Goal: Task Accomplishment & Management: Complete application form

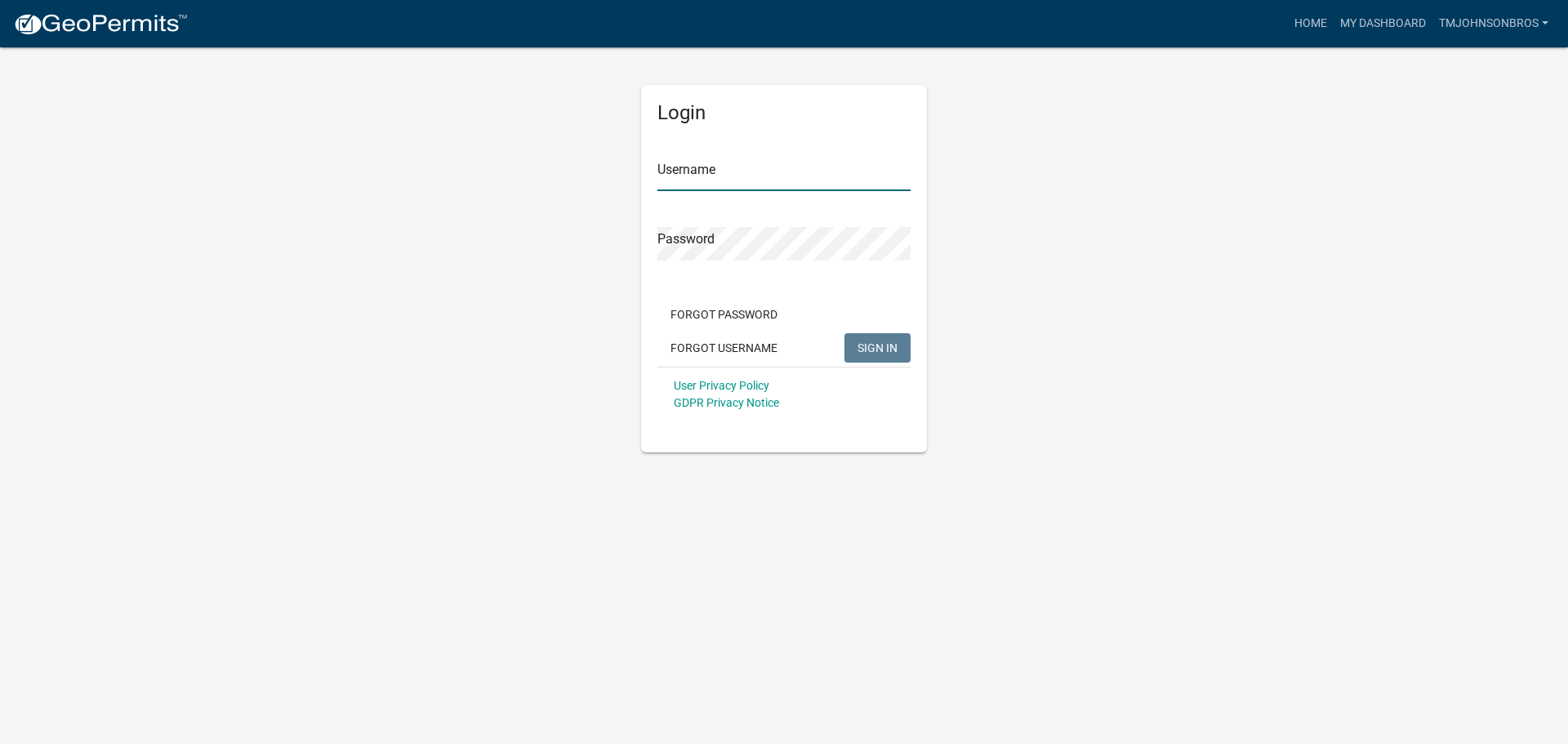
type input "TMJohnsonBros"
click at [890, 361] on button "SIGN IN" at bounding box center [877, 347] width 66 height 29
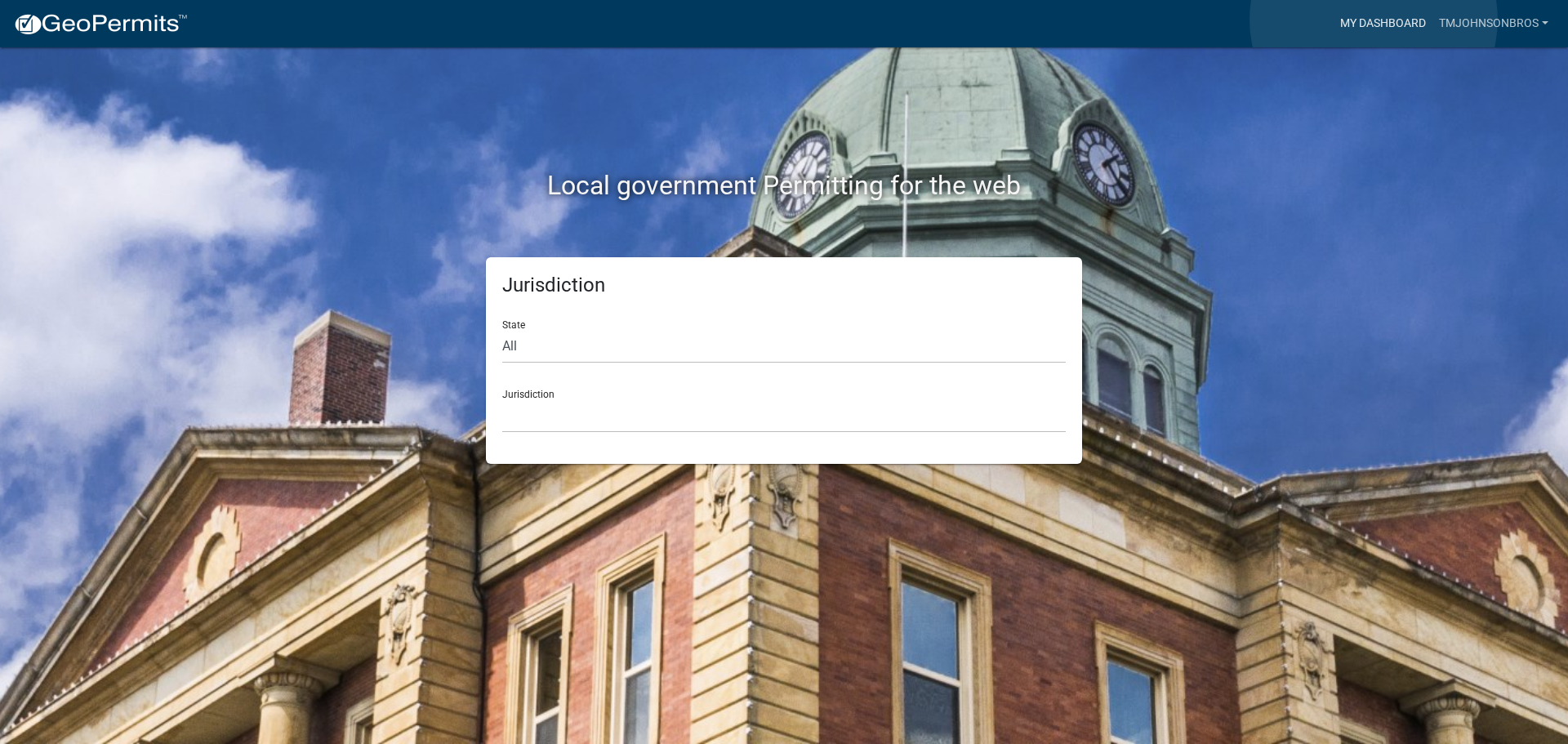
click at [1373, 19] on link "My Dashboard" at bounding box center [1382, 23] width 99 height 31
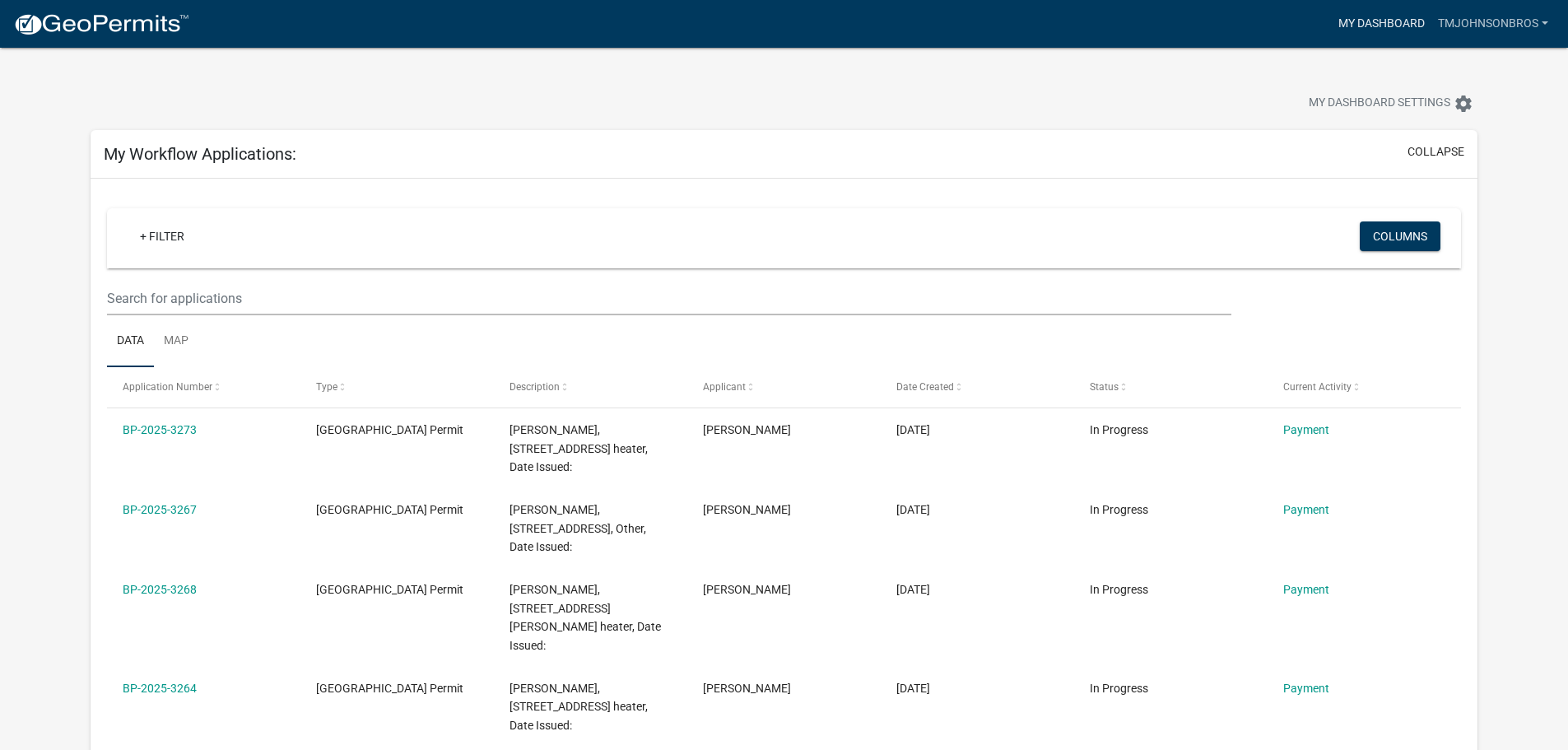
click at [1389, 28] on link "My Dashboard" at bounding box center [1381, 23] width 100 height 32
click at [104, 14] on img at bounding box center [102, 24] width 176 height 24
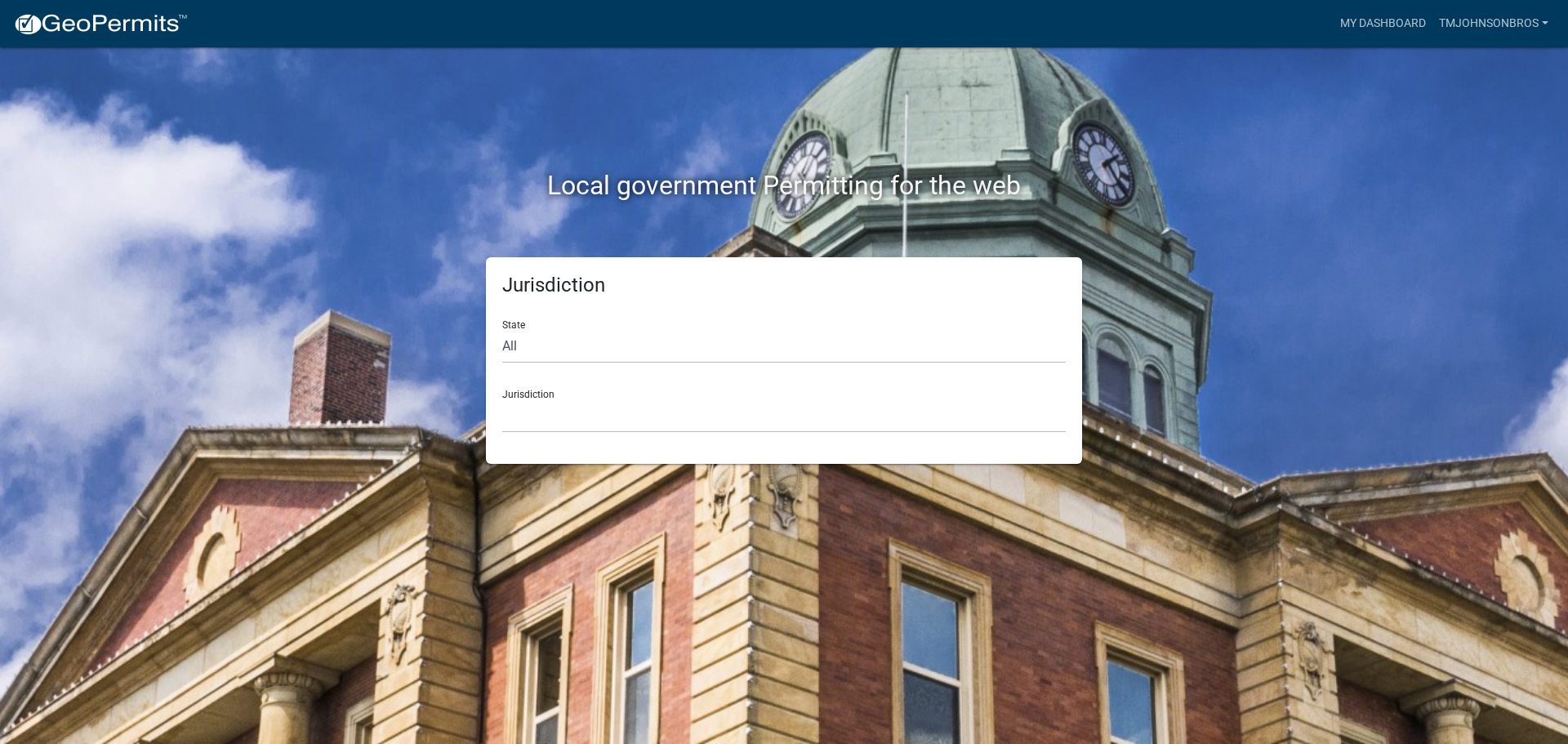
click at [624, 328] on div "State All [US_STATE] [US_STATE] [US_STATE] [US_STATE] [US_STATE] [US_STATE] [US…" at bounding box center [783, 335] width 563 height 56
click at [634, 351] on select "All [US_STATE] [US_STATE] [US_STATE] [US_STATE] [US_STATE] [US_STATE] [US_STATE…" at bounding box center [783, 346] width 563 height 33
select select "[US_STATE]"
click at [502, 330] on select "All [US_STATE] [US_STATE] [US_STATE] [US_STATE] [US_STATE] [US_STATE] [US_STATE…" at bounding box center [783, 346] width 563 height 33
click at [629, 423] on select "[GEOGRAPHIC_DATA], [US_STATE] [GEOGRAPHIC_DATA], [US_STATE] [GEOGRAPHIC_DATA], …" at bounding box center [783, 415] width 563 height 33
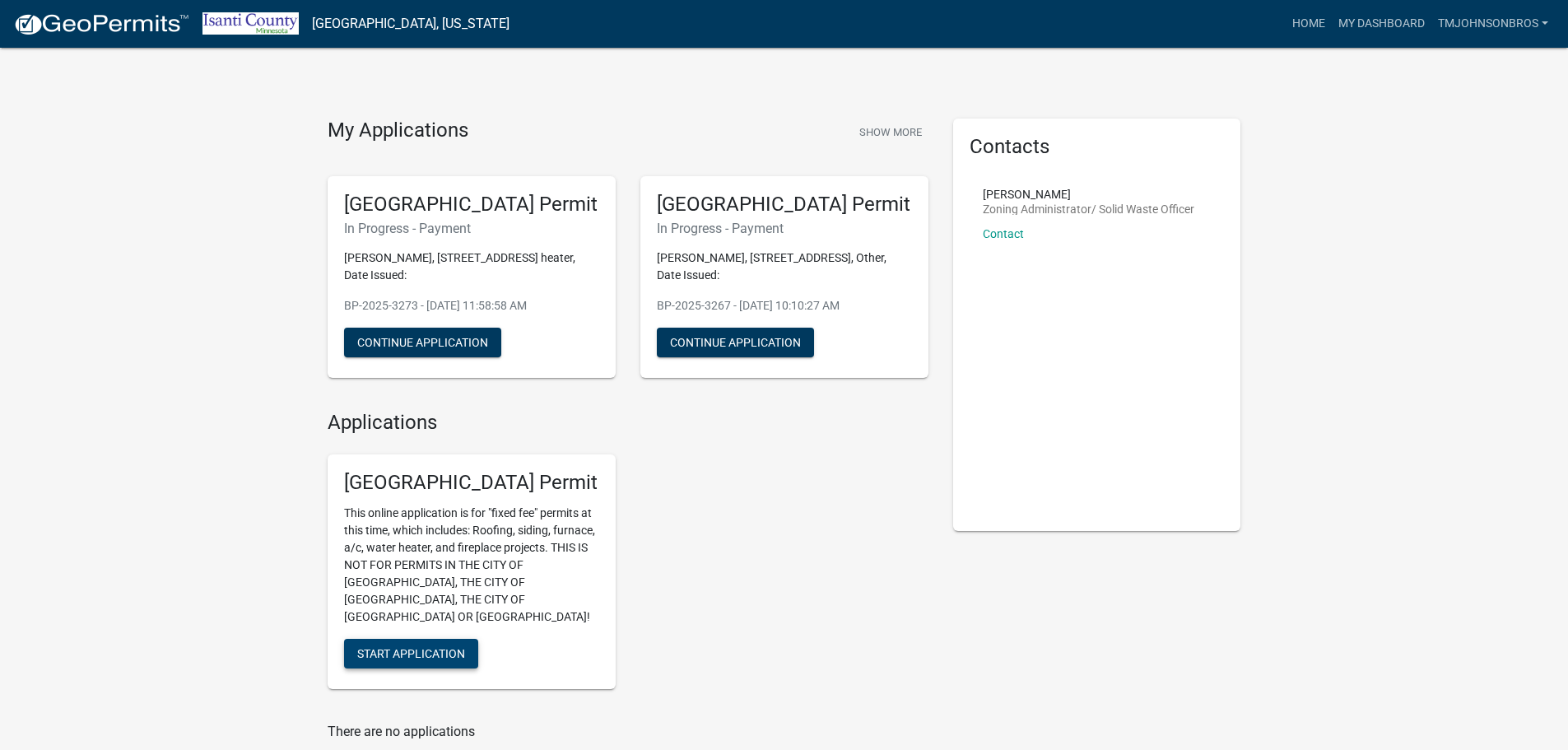
click at [455, 647] on span "Start Application" at bounding box center [411, 654] width 108 height 14
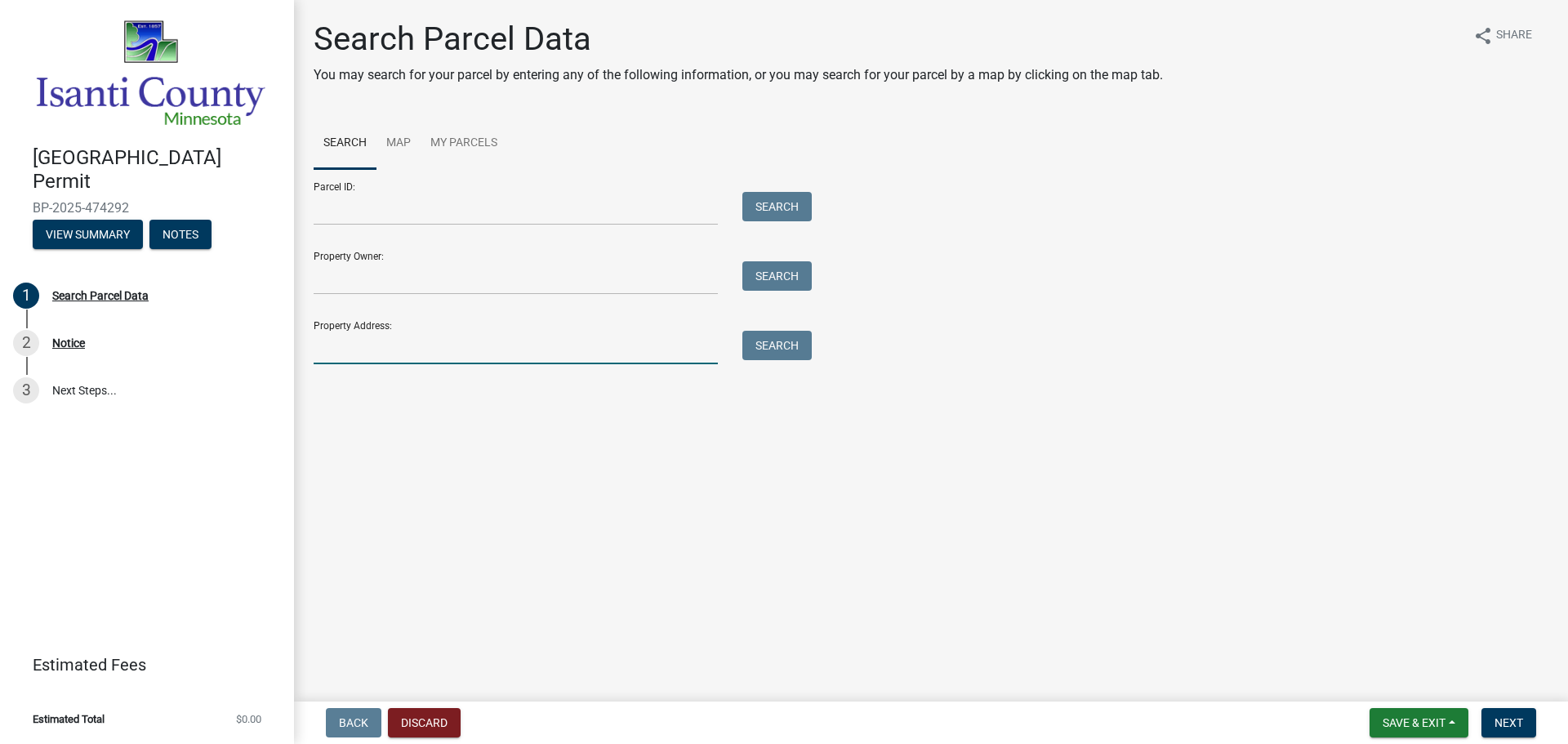
click at [467, 342] on input "Property Address:" at bounding box center [515, 347] width 405 height 33
click at [618, 360] on input "Property Address:" at bounding box center [515, 347] width 405 height 33
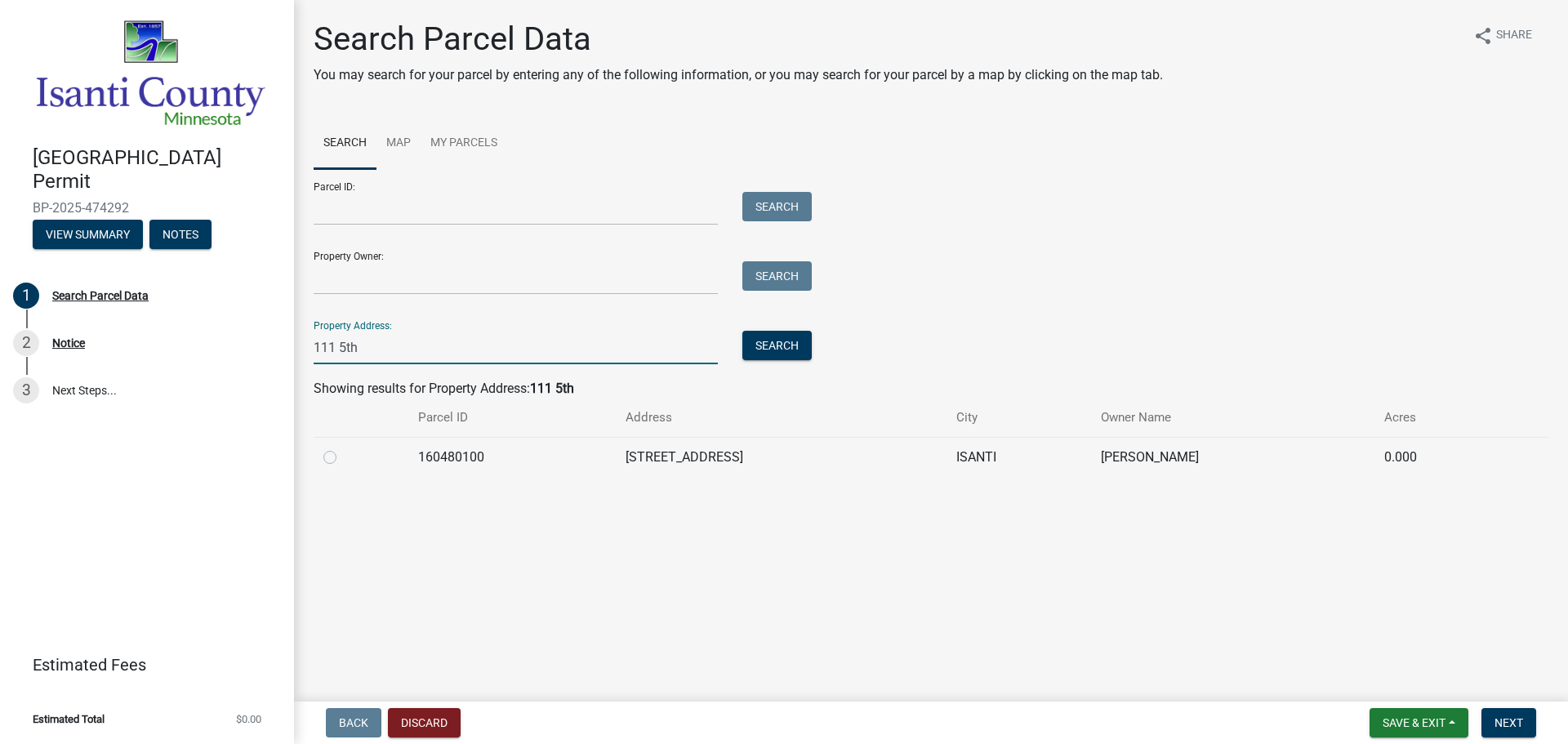
type input "111 5th"
click at [720, 452] on td "[STREET_ADDRESS]" at bounding box center [780, 456] width 331 height 40
click at [343, 447] on label at bounding box center [343, 447] width 0 height 0
click at [343, 456] on input "radio" at bounding box center [348, 453] width 11 height 11
radio input "true"
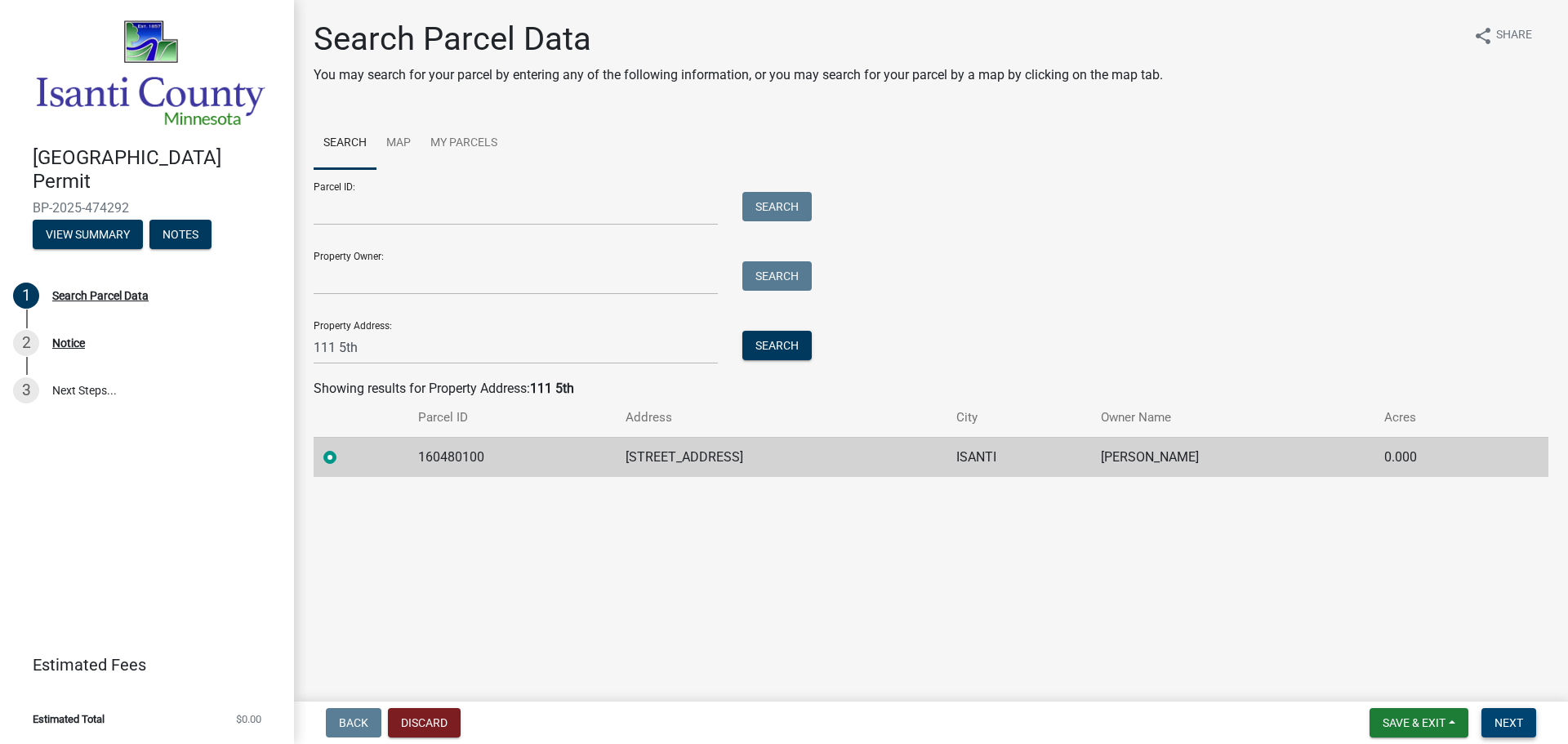
click at [1508, 725] on span "Next" at bounding box center [1508, 723] width 29 height 13
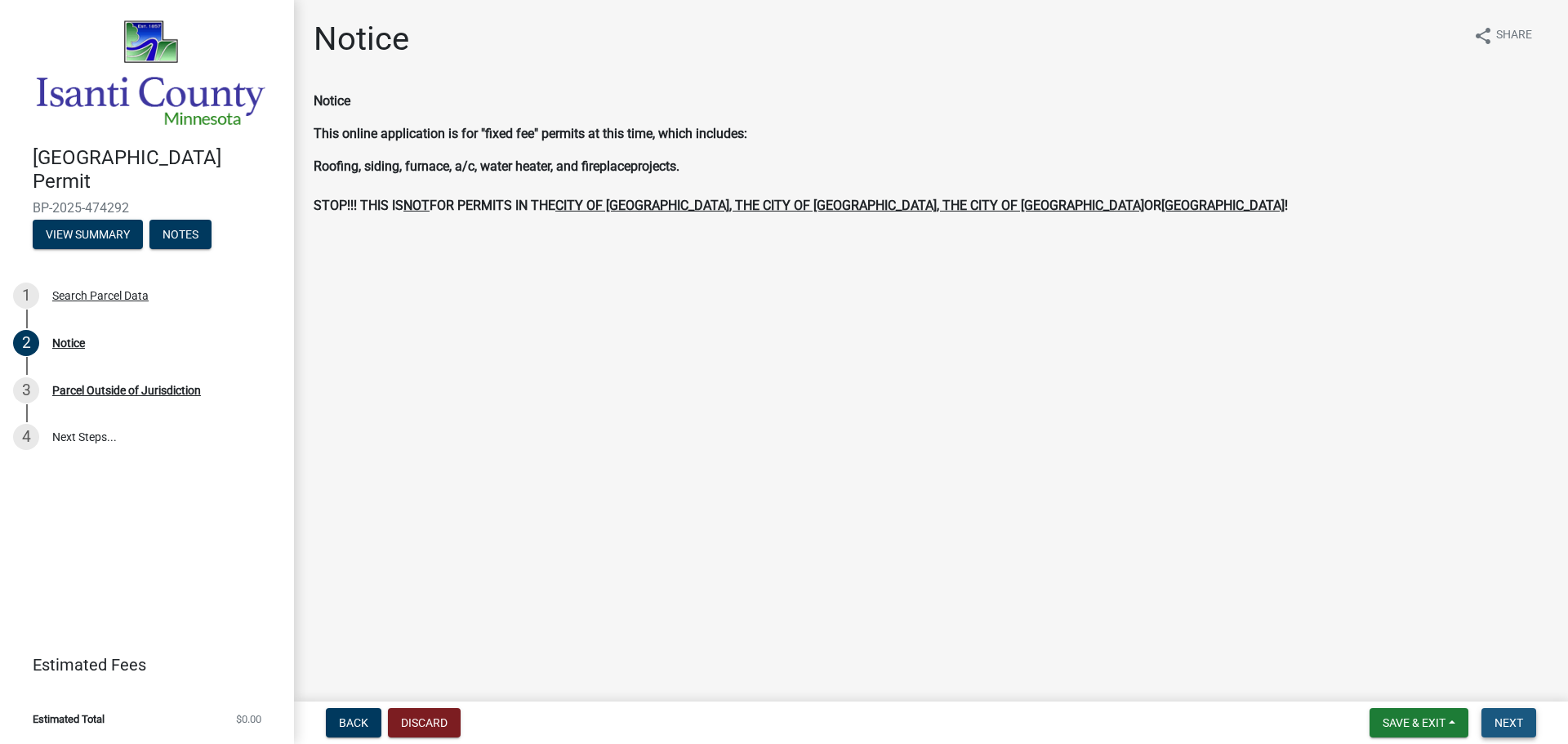
click at [1511, 716] on span "Next" at bounding box center [1508, 723] width 29 height 13
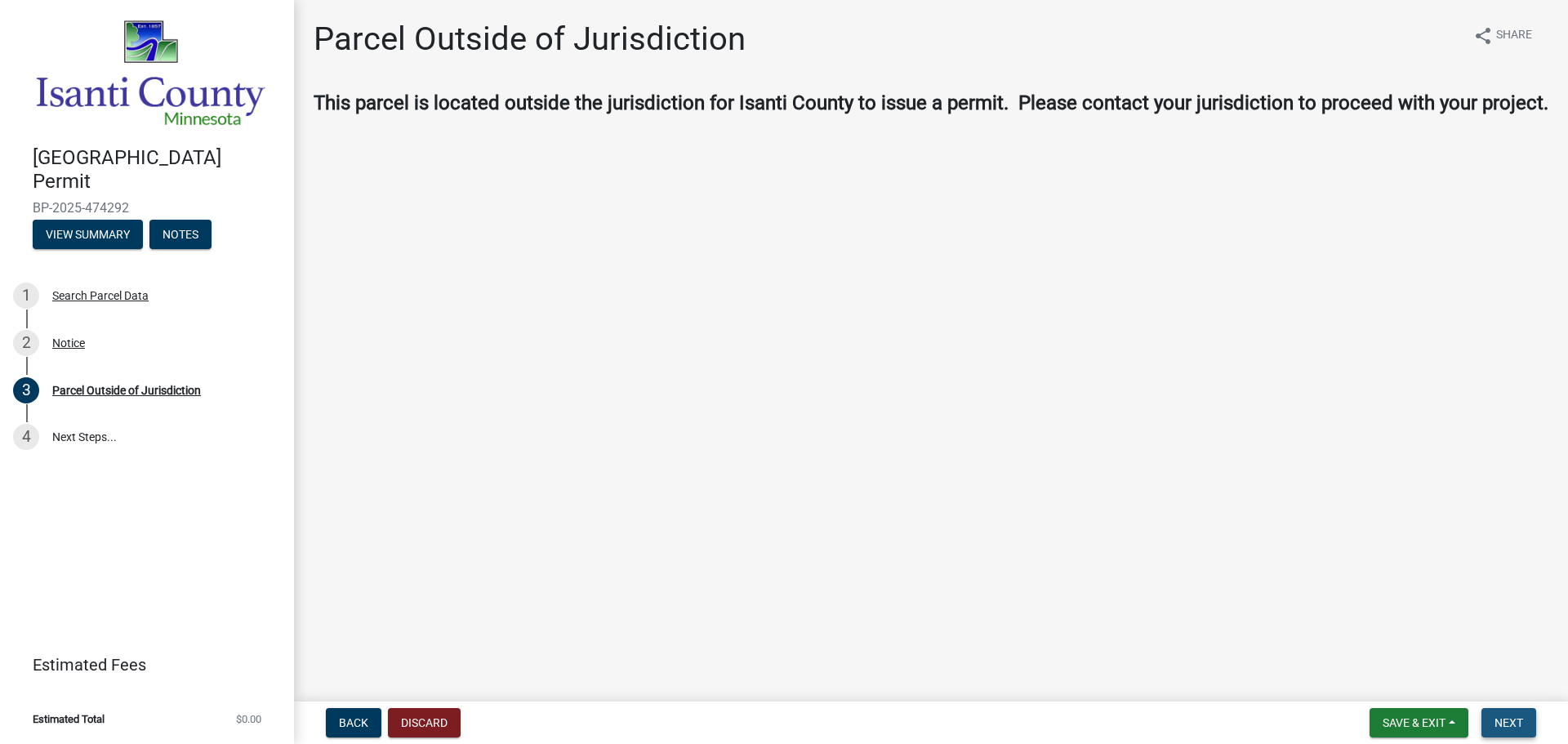
click at [1509, 718] on span "Next" at bounding box center [1508, 723] width 29 height 13
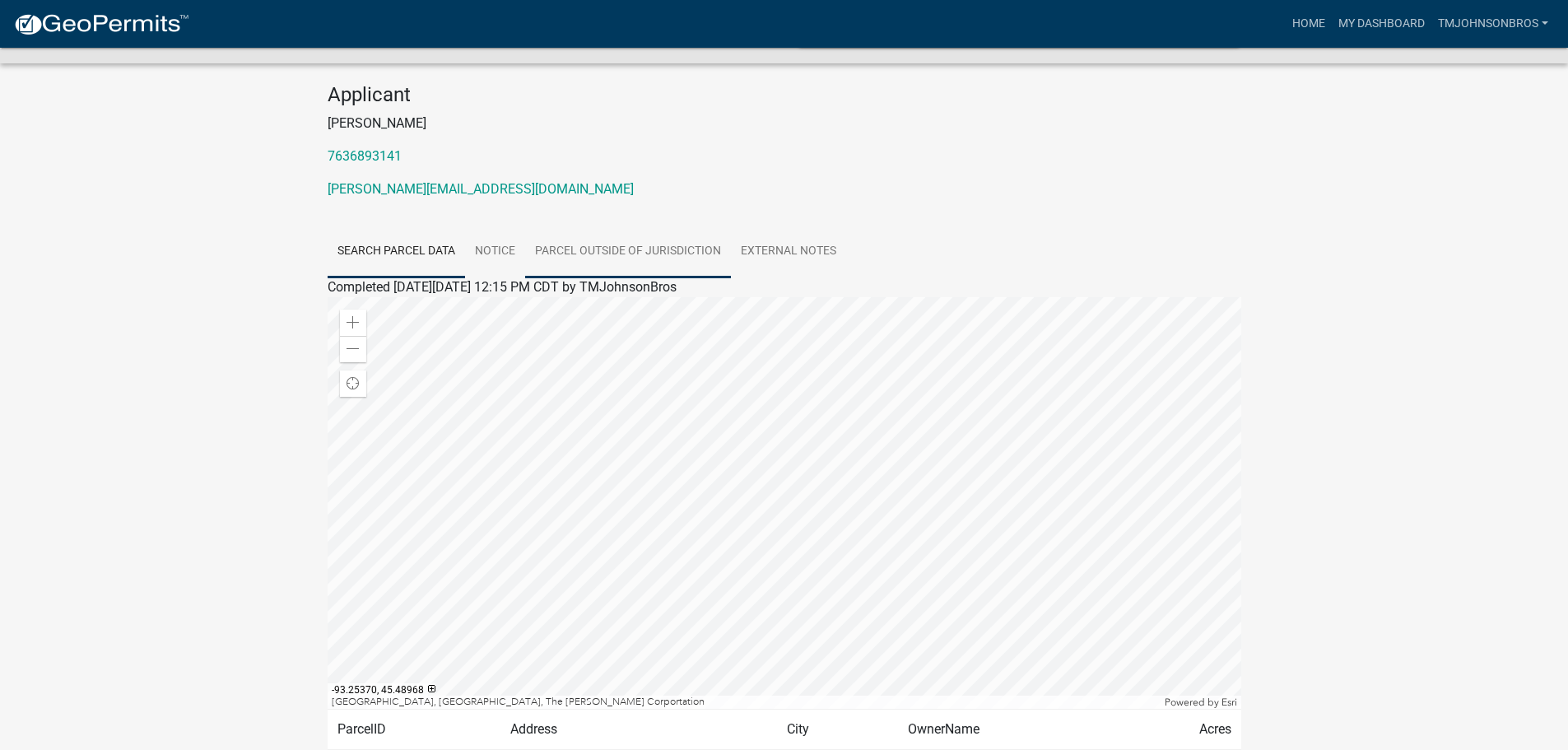
scroll to position [256, 0]
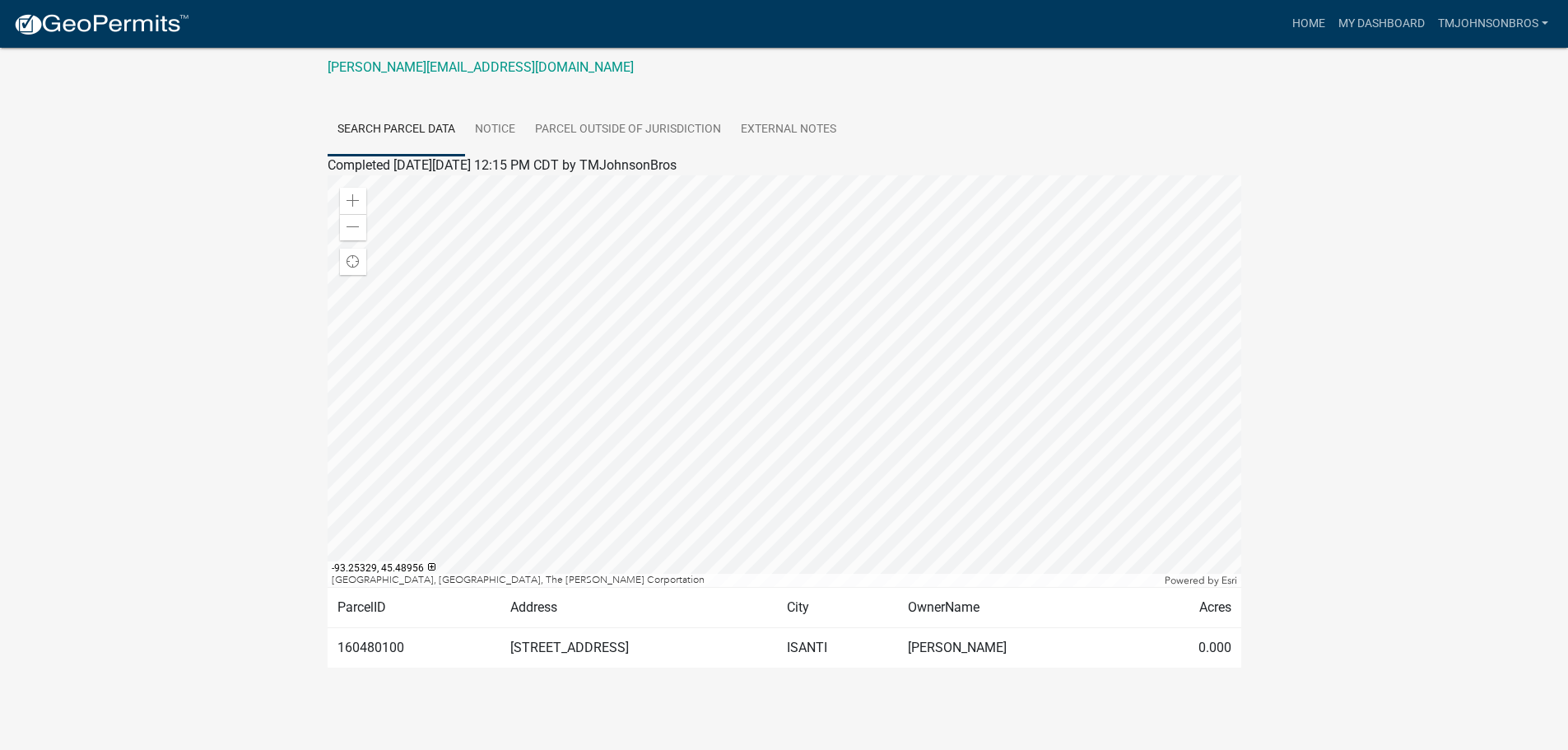
drag, startPoint x: 721, startPoint y: 383, endPoint x: 1136, endPoint y: 523, distance: 438.0
click at [1136, 523] on div at bounding box center [784, 381] width 914 height 411
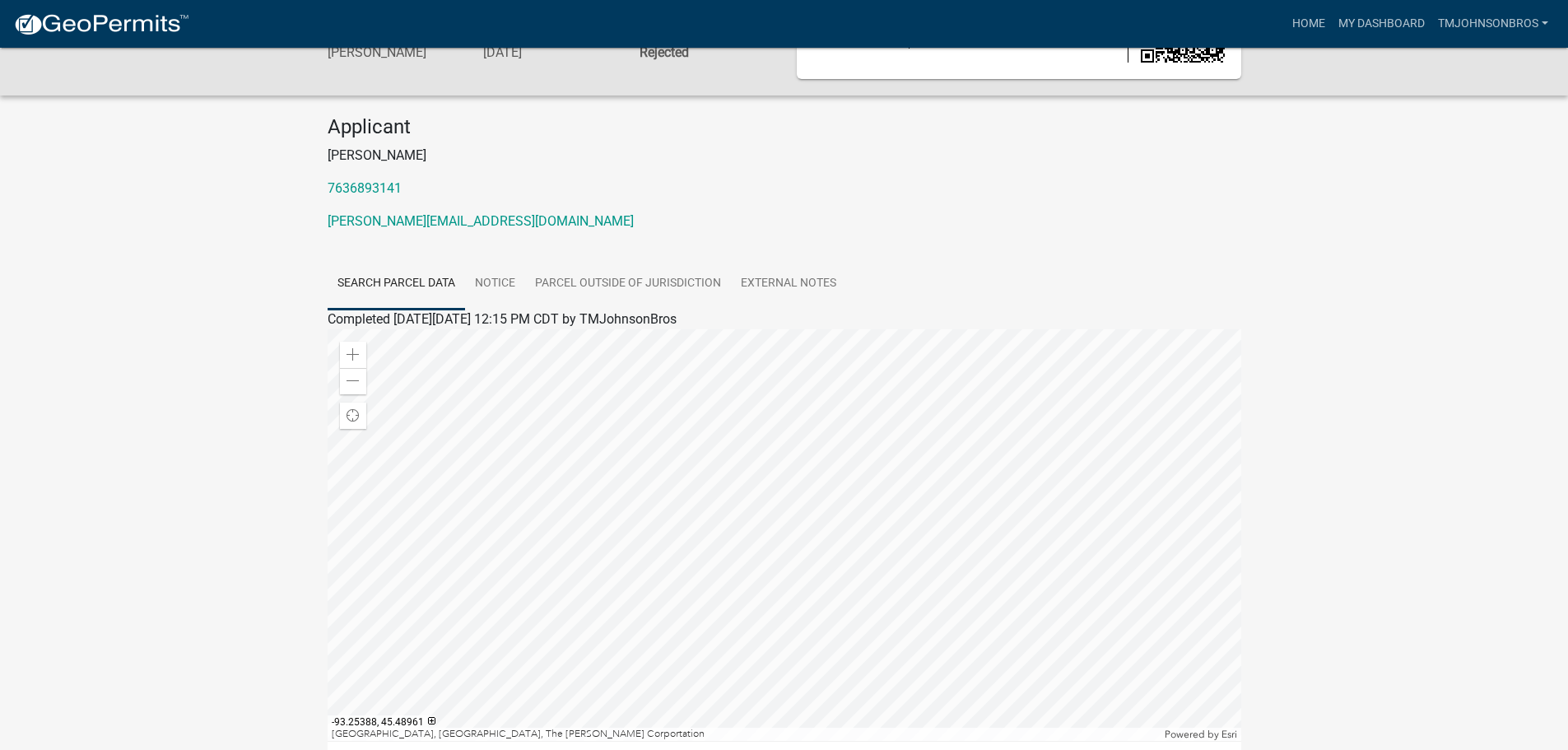
scroll to position [9, 0]
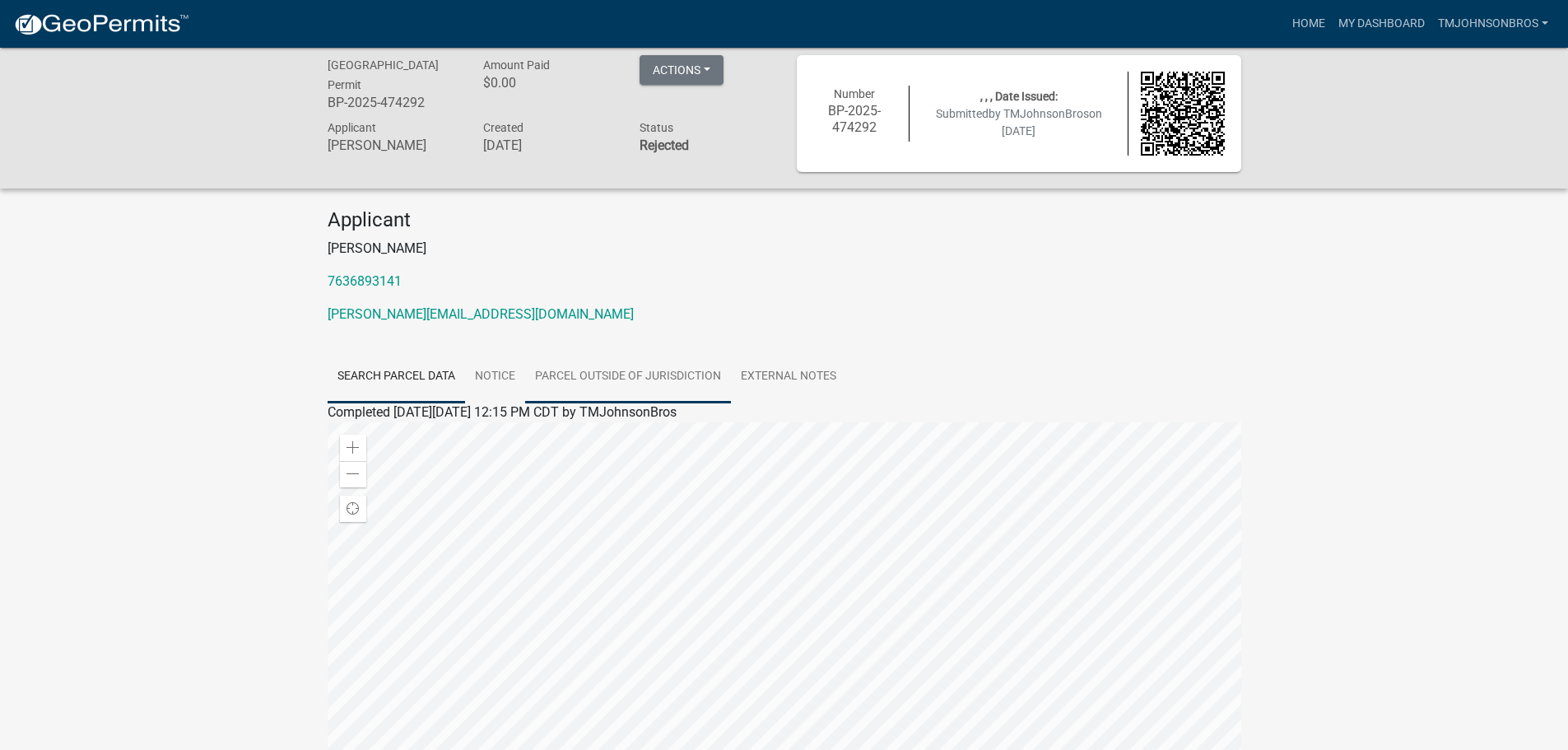
click at [562, 382] on link "Parcel Outside of Jurisdiction" at bounding box center [627, 377] width 206 height 53
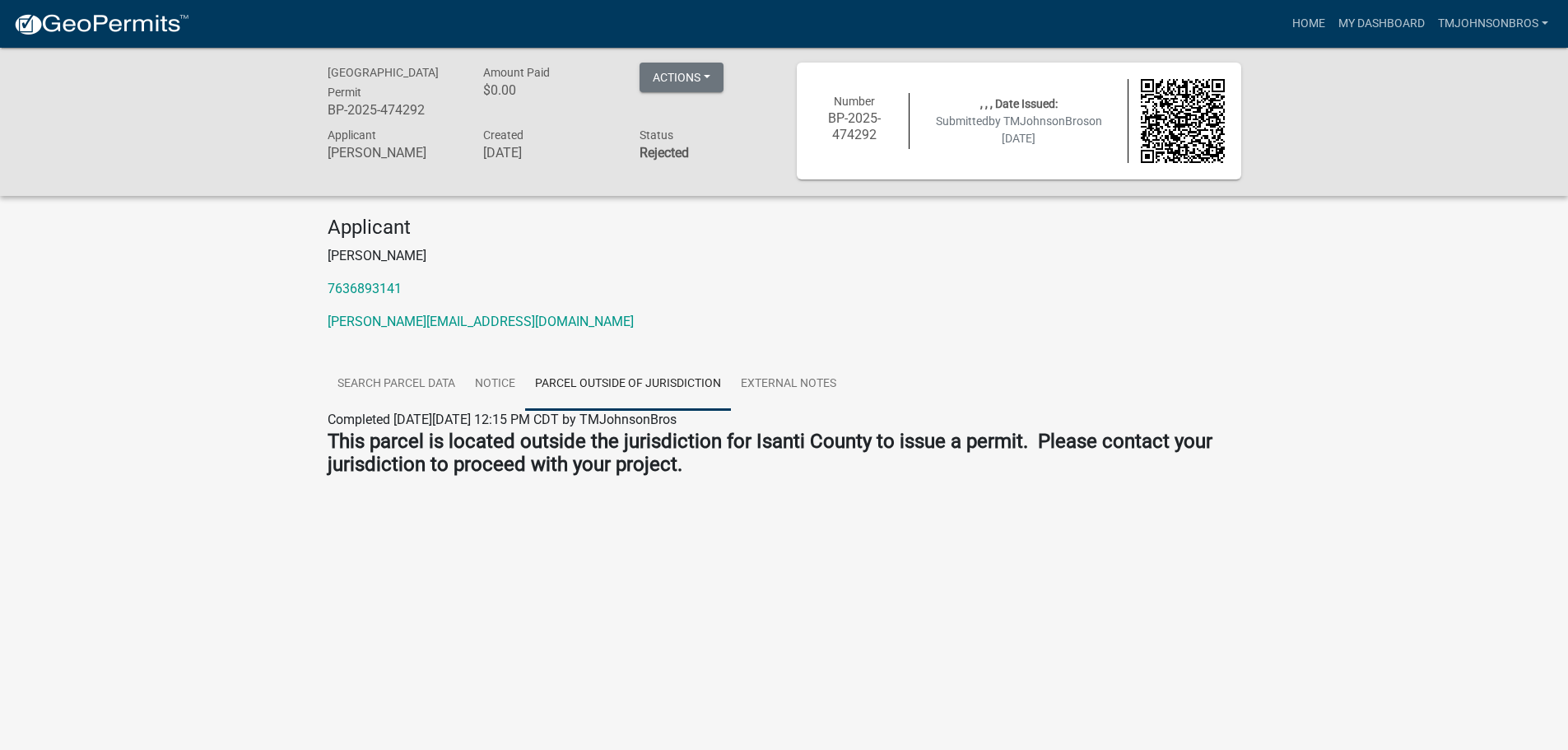
scroll to position [0, 0]
click at [437, 397] on link "Search Parcel Data" at bounding box center [396, 386] width 138 height 53
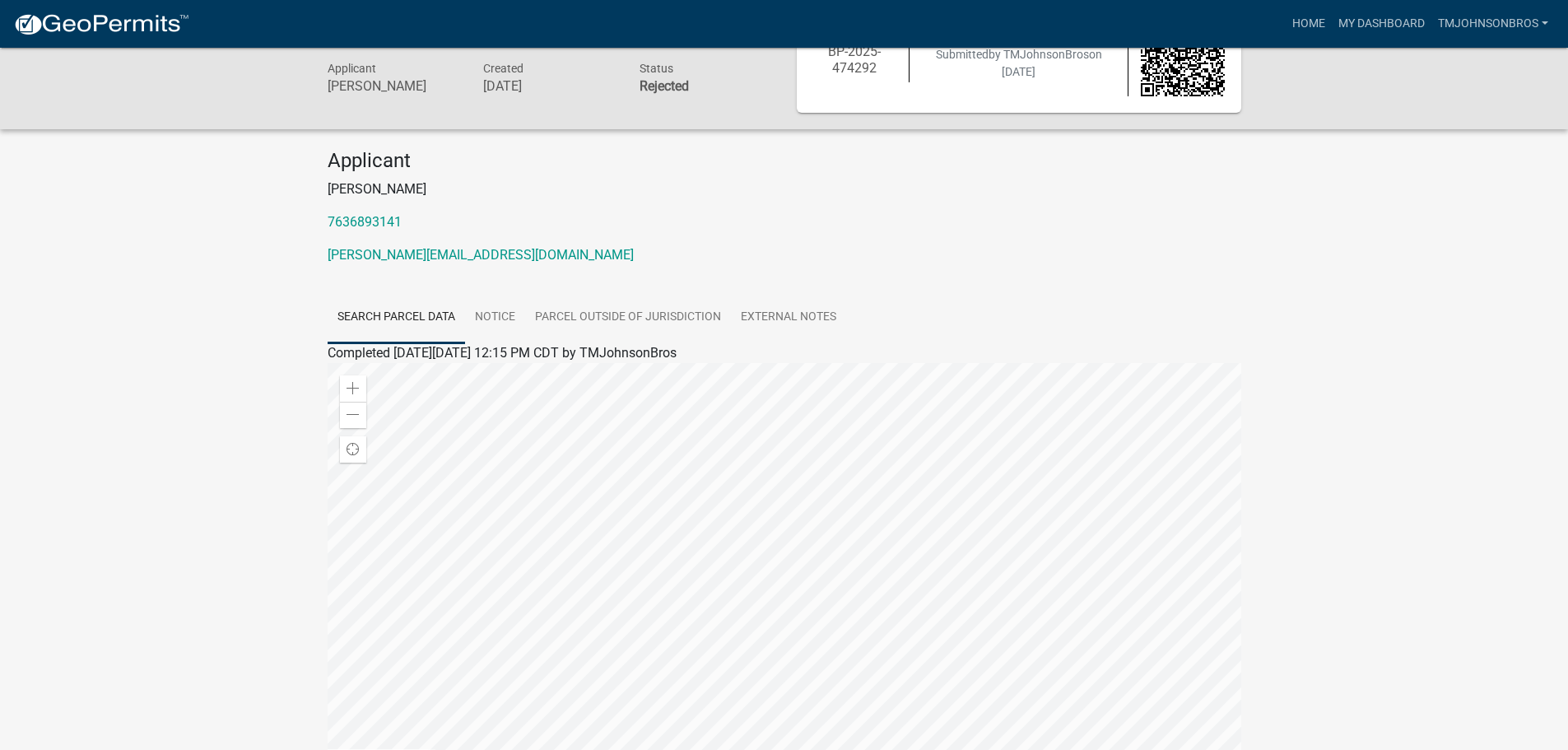
scroll to position [82, 0]
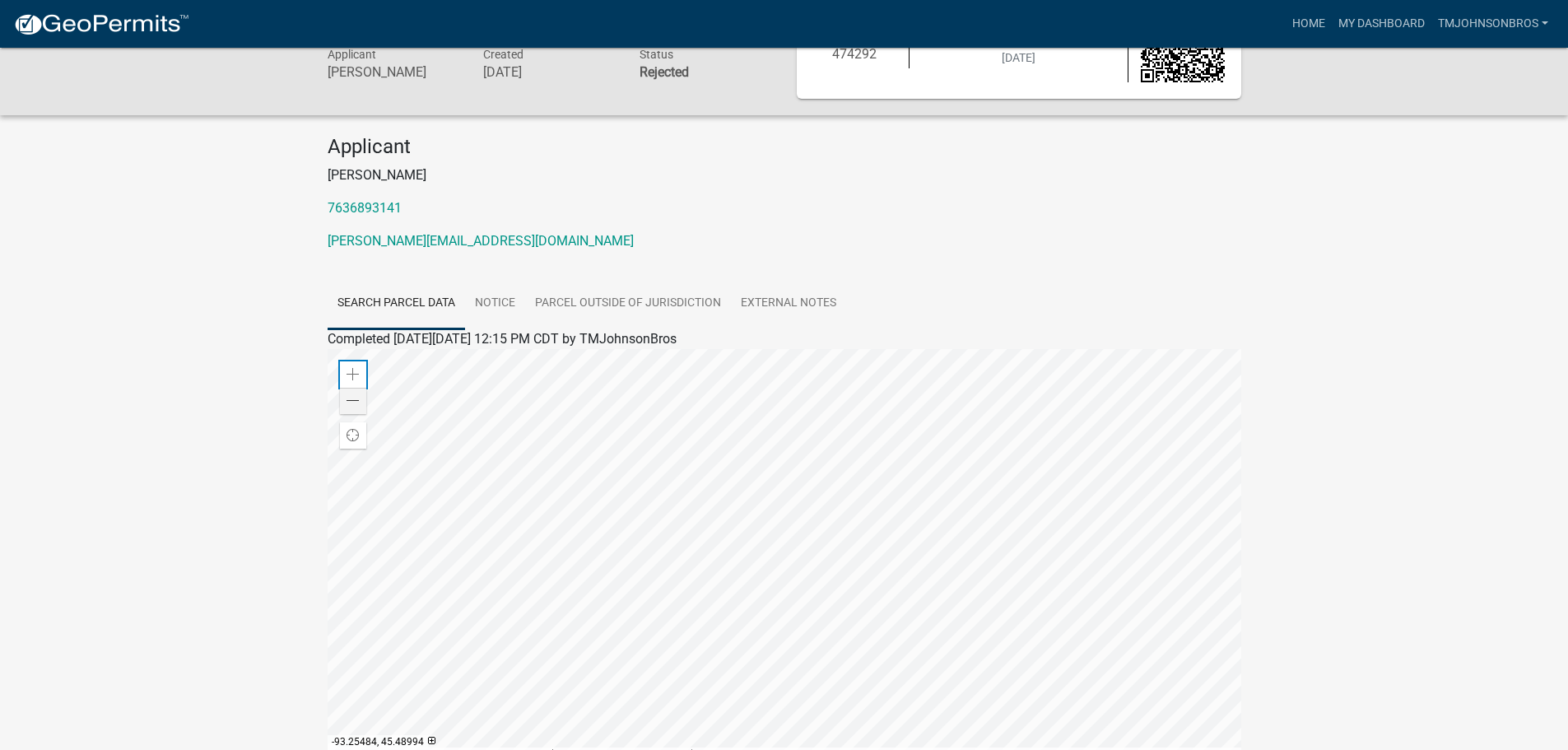
drag, startPoint x: 339, startPoint y: 370, endPoint x: 351, endPoint y: 403, distance: 35.1
click at [349, 400] on div "Zoom in Zoom out" at bounding box center [353, 387] width 26 height 53
click at [351, 400] on span at bounding box center [353, 401] width 14 height 14
